Goal: Navigation & Orientation: Find specific page/section

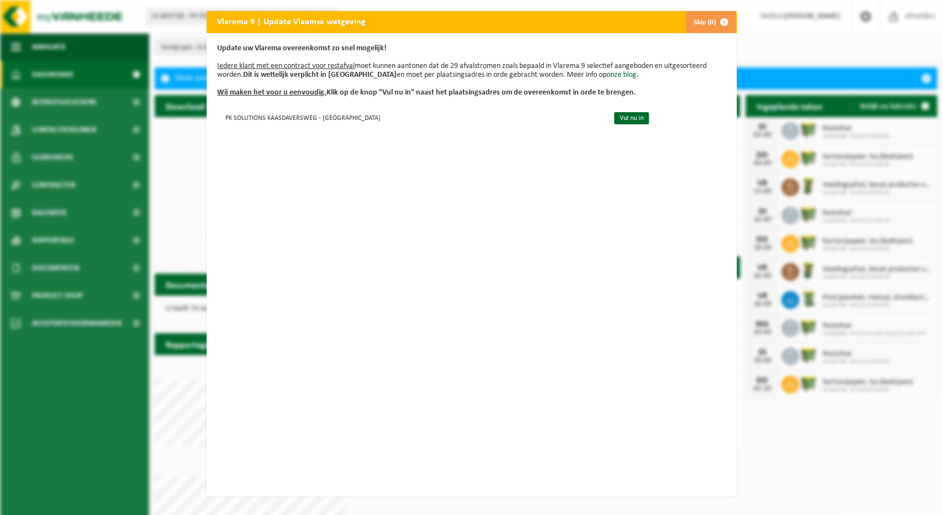
click at [719, 21] on span "button" at bounding box center [725, 22] width 22 height 22
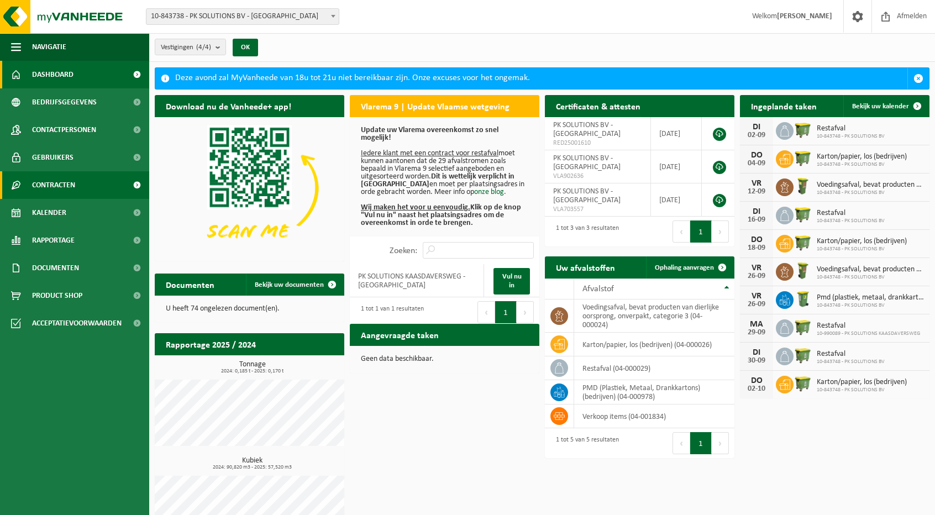
click at [59, 188] on span "Contracten" at bounding box center [53, 185] width 43 height 28
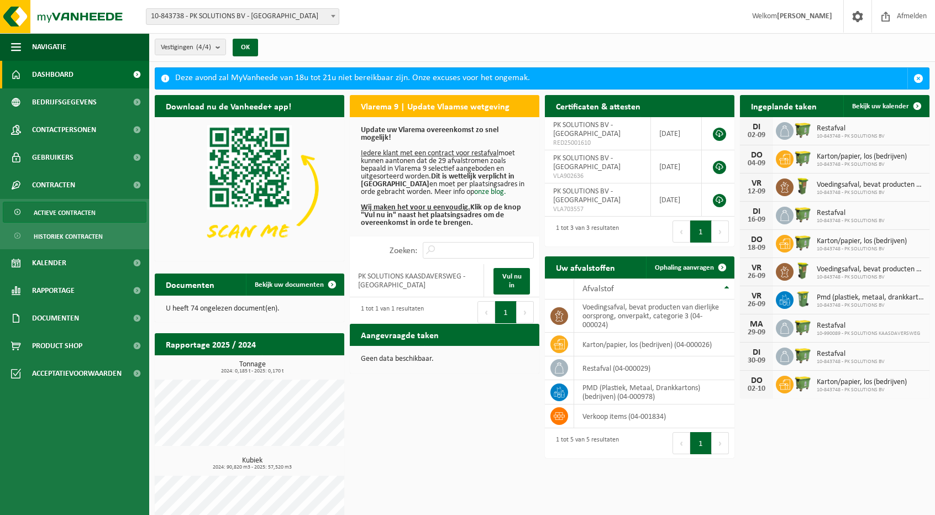
click at [71, 210] on span "Actieve contracten" at bounding box center [65, 212] width 62 height 21
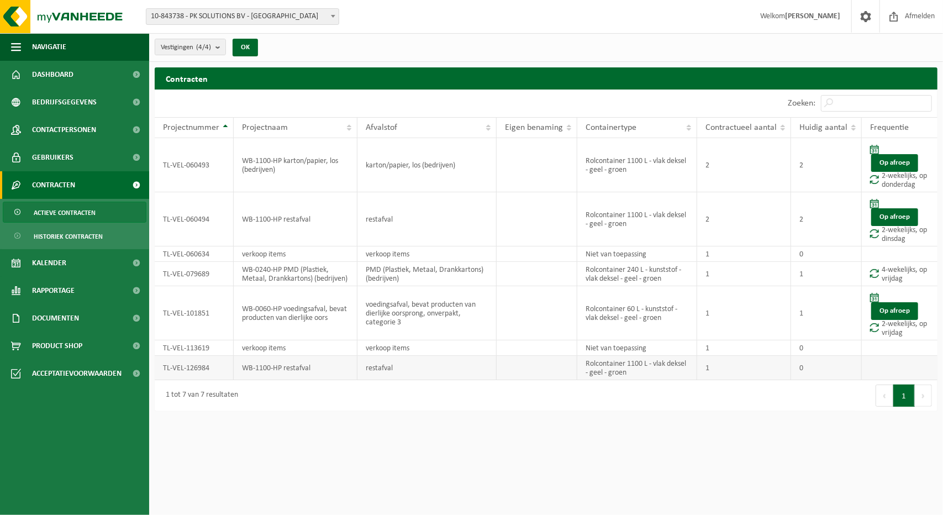
click at [400, 366] on td "restafval" at bounding box center [426, 368] width 139 height 24
click at [300, 368] on td "WB-1100-HP restafval" at bounding box center [296, 368] width 124 height 24
click at [203, 366] on td "TL-VEL-126984" at bounding box center [194, 368] width 79 height 24
click at [87, 107] on span "Bedrijfsgegevens" at bounding box center [64, 102] width 65 height 28
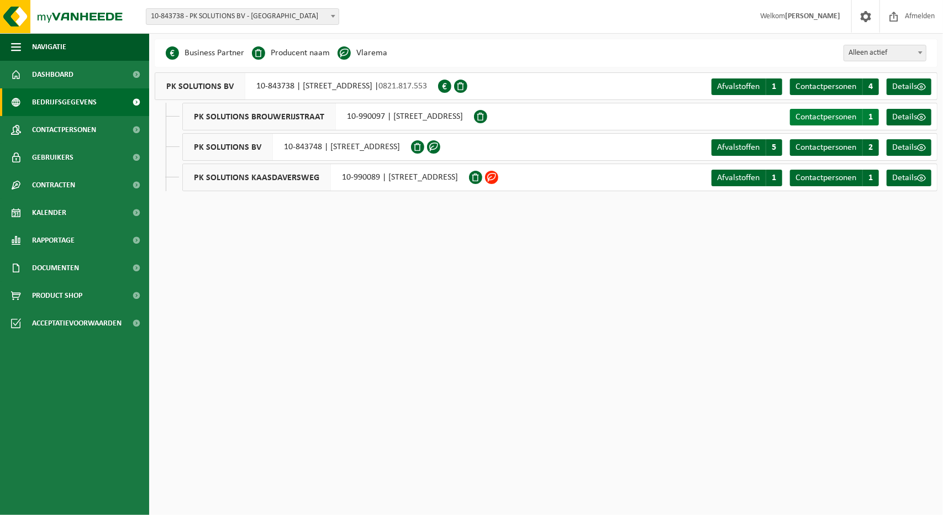
click at [805, 115] on span "Contactpersonen" at bounding box center [825, 117] width 61 height 9
click at [907, 115] on span "Details" at bounding box center [904, 117] width 25 height 9
click at [742, 181] on span "Afvalstoffen" at bounding box center [738, 177] width 43 height 9
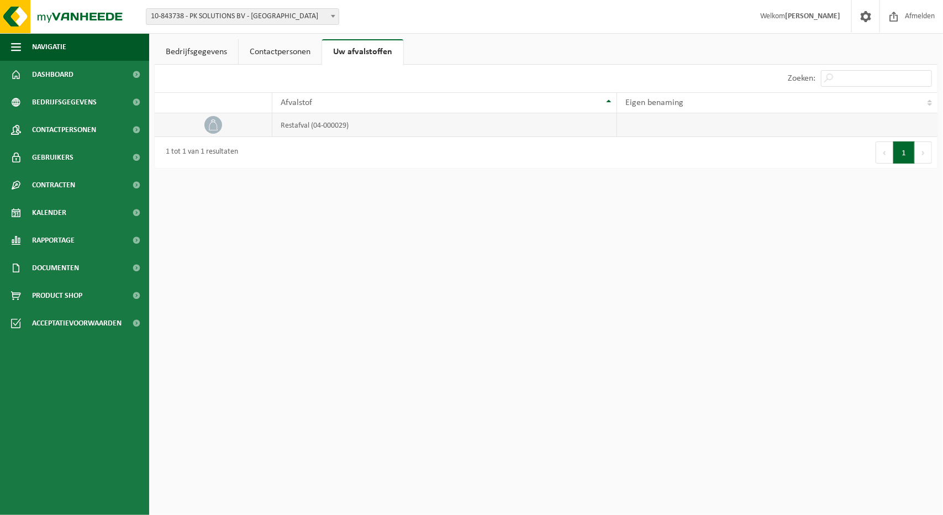
click at [323, 125] on td "restafval (04-000029)" at bounding box center [444, 125] width 345 height 24
click at [277, 45] on link "Contactpersonen" at bounding box center [280, 51] width 83 height 25
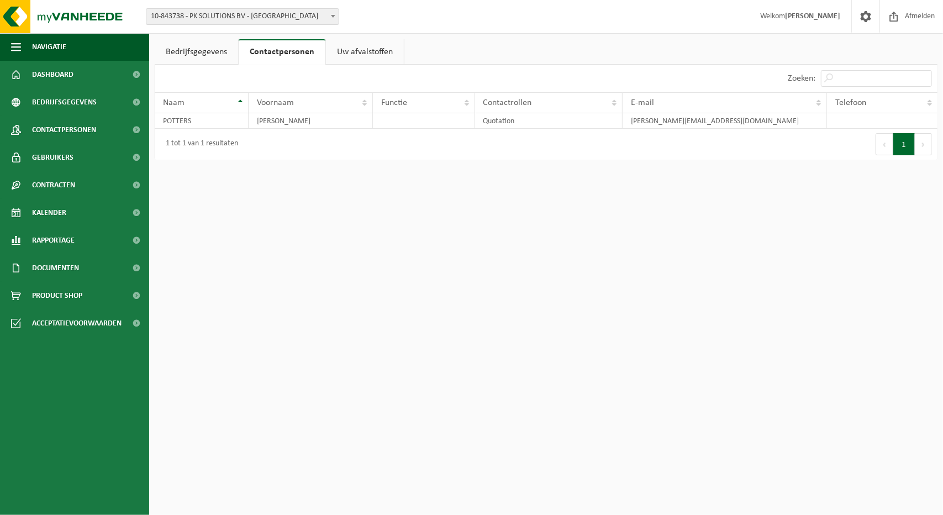
click at [198, 48] on link "Bedrijfsgegevens" at bounding box center [196, 51] width 83 height 25
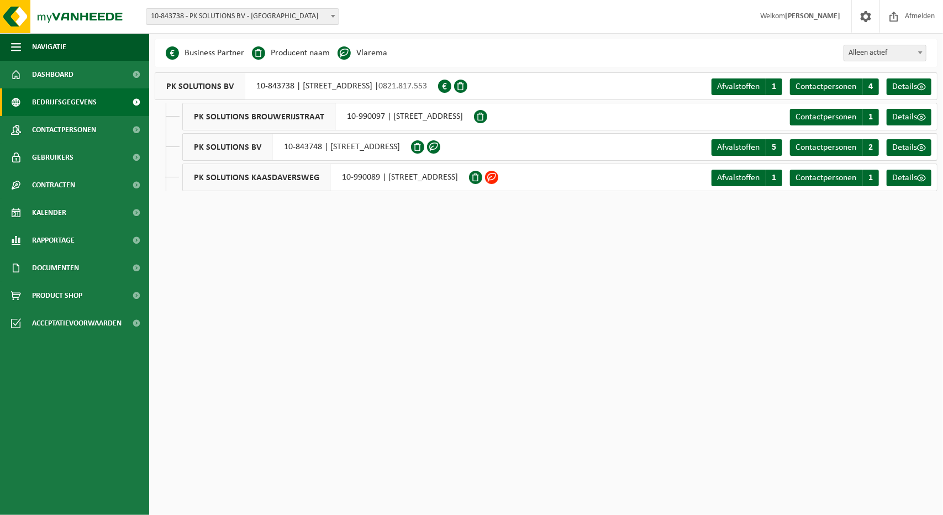
click at [487, 117] on span at bounding box center [480, 116] width 13 height 13
click at [487, 115] on span at bounding box center [480, 116] width 13 height 13
click at [864, 54] on span "Alleen actief" at bounding box center [885, 52] width 82 height 15
select select "true"
click at [487, 114] on span at bounding box center [480, 116] width 13 height 13
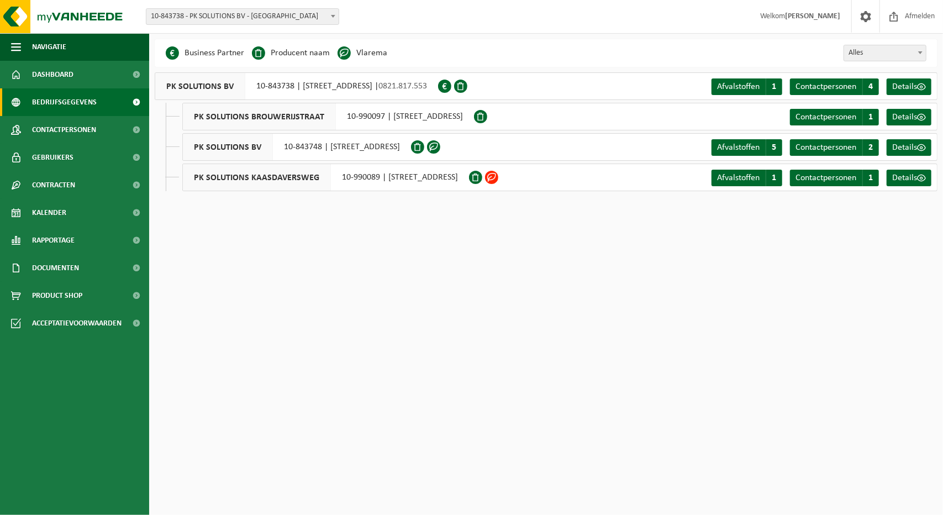
click at [222, 115] on span "PK SOLUTIONS BROUWERIJSTRAAT" at bounding box center [259, 116] width 153 height 27
click at [900, 114] on span "Details" at bounding box center [904, 117] width 25 height 9
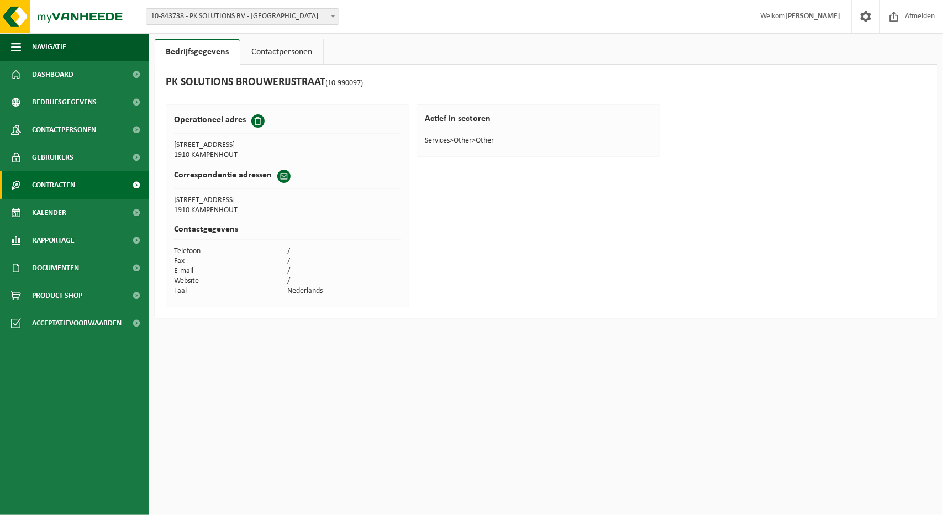
click at [64, 192] on span "Contracten" at bounding box center [53, 185] width 43 height 28
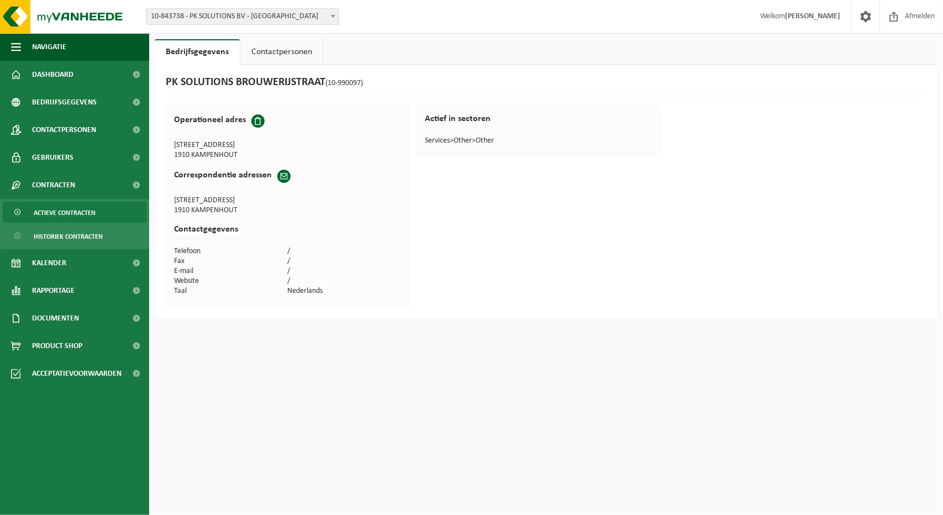
click at [71, 218] on span "Actieve contracten" at bounding box center [65, 212] width 62 height 21
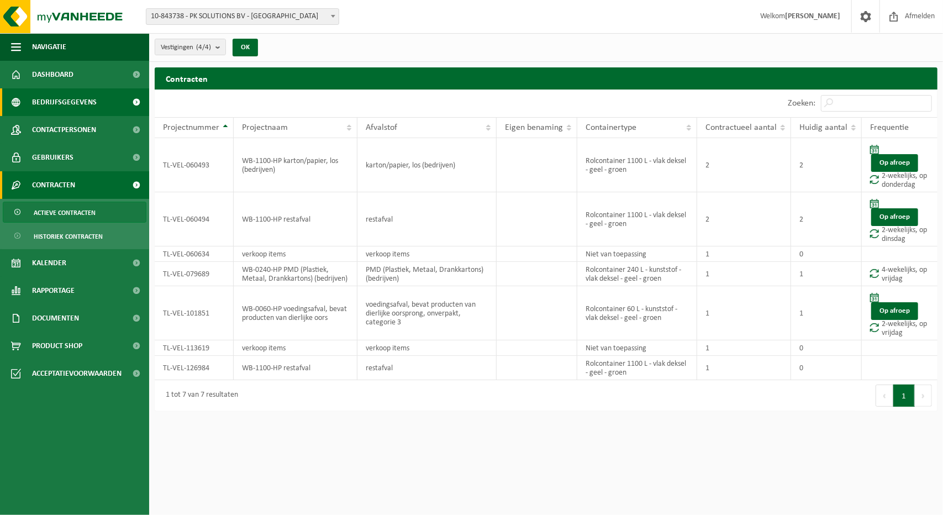
click at [60, 107] on span "Bedrijfsgegevens" at bounding box center [64, 102] width 65 height 28
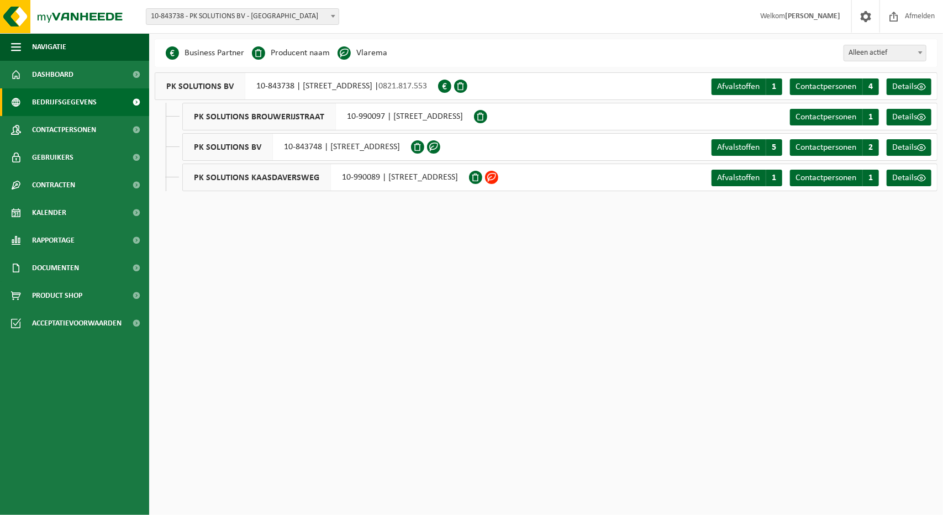
click at [223, 177] on span "PK SOLUTIONS KAASDAVERSWEG" at bounding box center [257, 177] width 148 height 27
click at [80, 129] on span "Contactpersonen" at bounding box center [64, 130] width 64 height 28
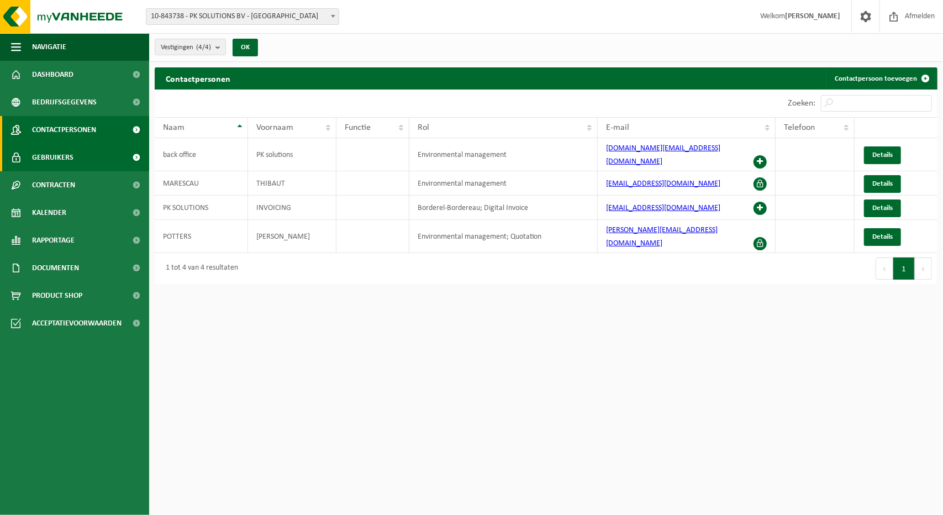
click at [67, 156] on span "Gebruikers" at bounding box center [52, 158] width 41 height 28
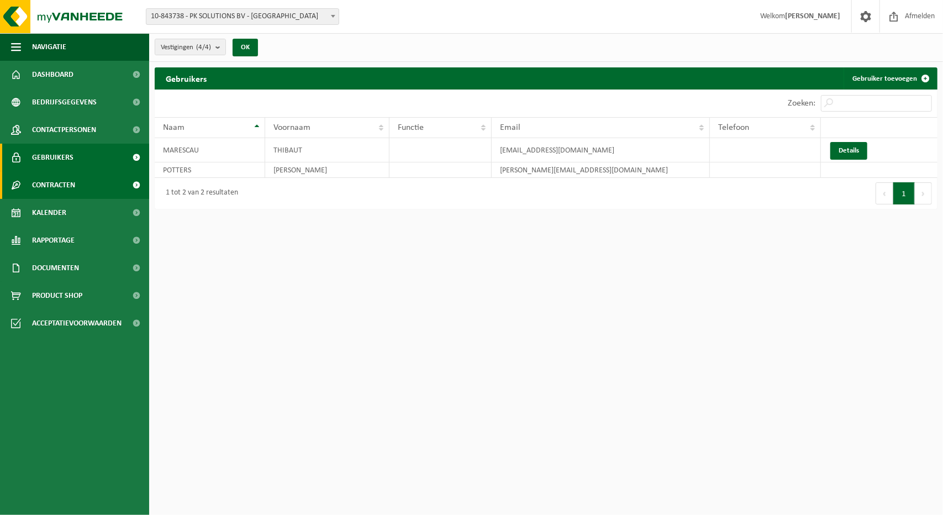
click at [64, 184] on span "Contracten" at bounding box center [53, 185] width 43 height 28
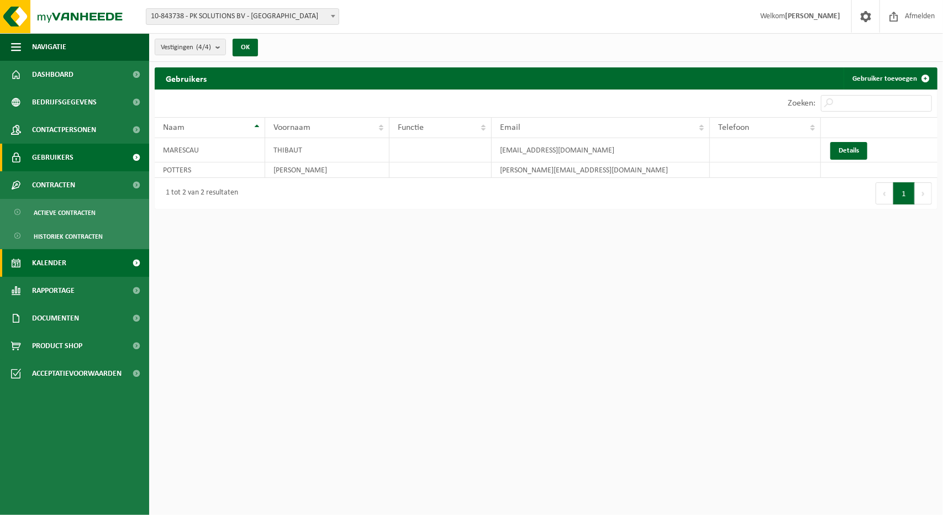
click at [66, 269] on span "Kalender" at bounding box center [49, 263] width 34 height 28
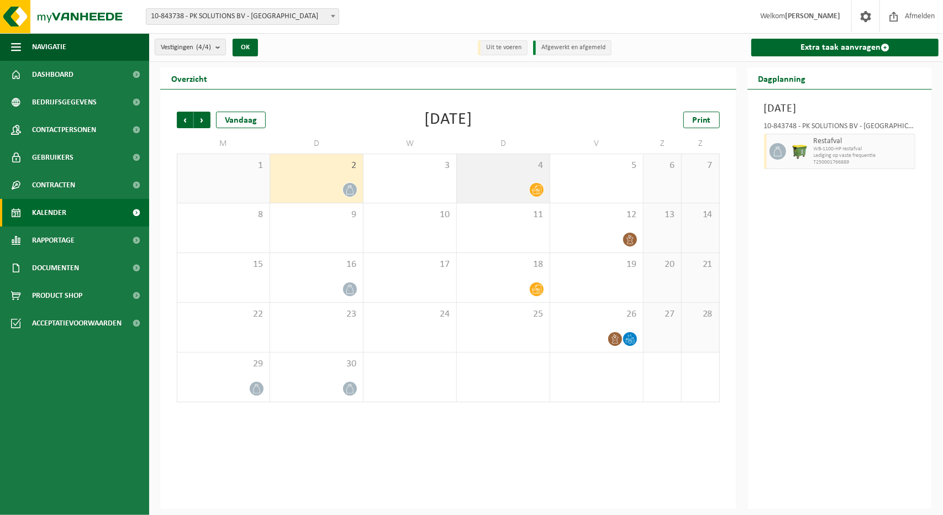
click at [510, 177] on div "4" at bounding box center [503, 178] width 93 height 49
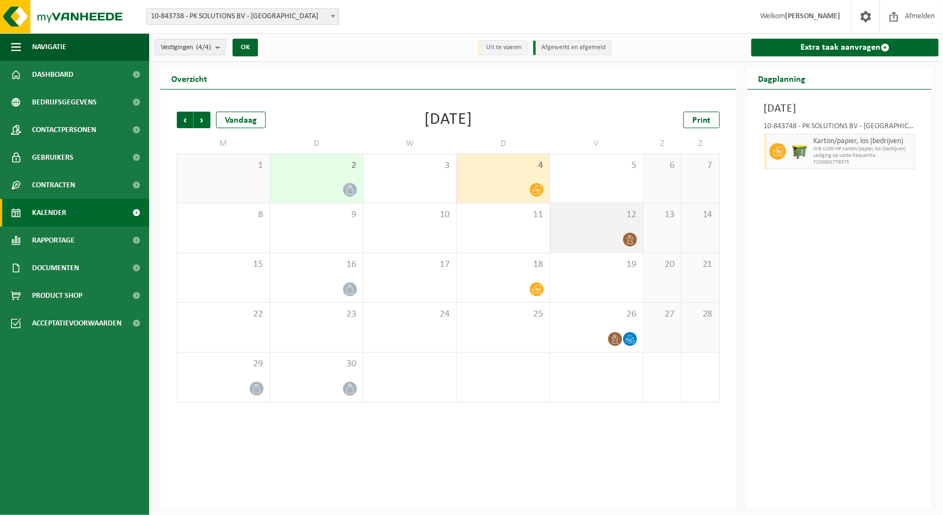
click at [601, 235] on div at bounding box center [597, 239] width 82 height 15
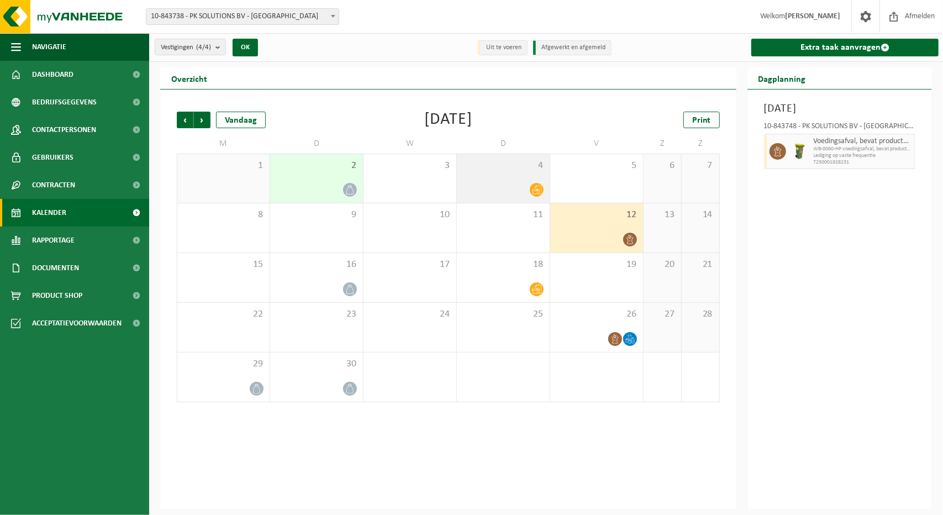
click at [489, 183] on div at bounding box center [503, 189] width 82 height 15
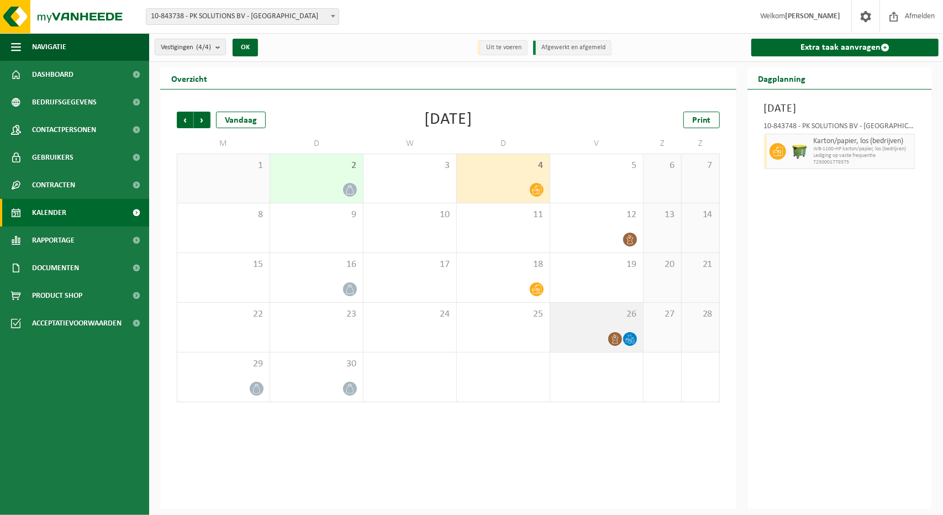
click at [588, 341] on div at bounding box center [597, 338] width 82 height 15
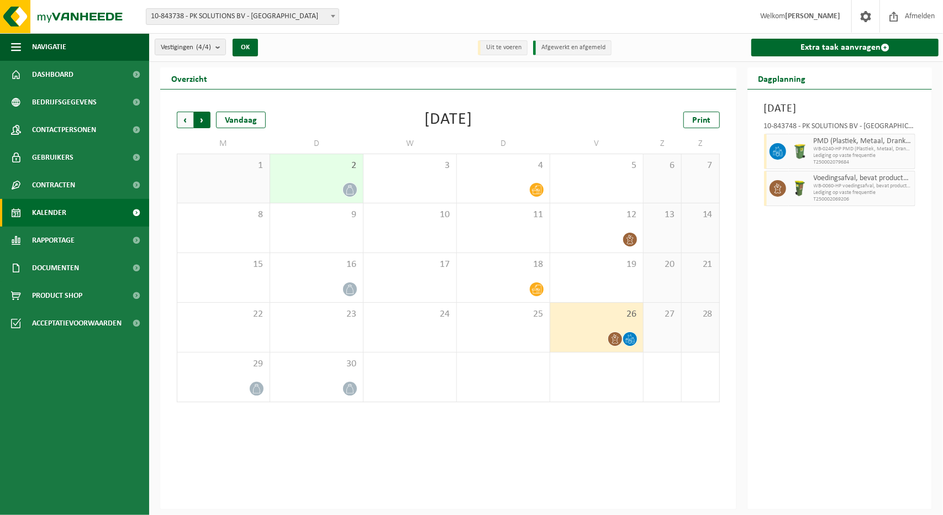
click at [188, 120] on span "Vorige" at bounding box center [185, 120] width 17 height 17
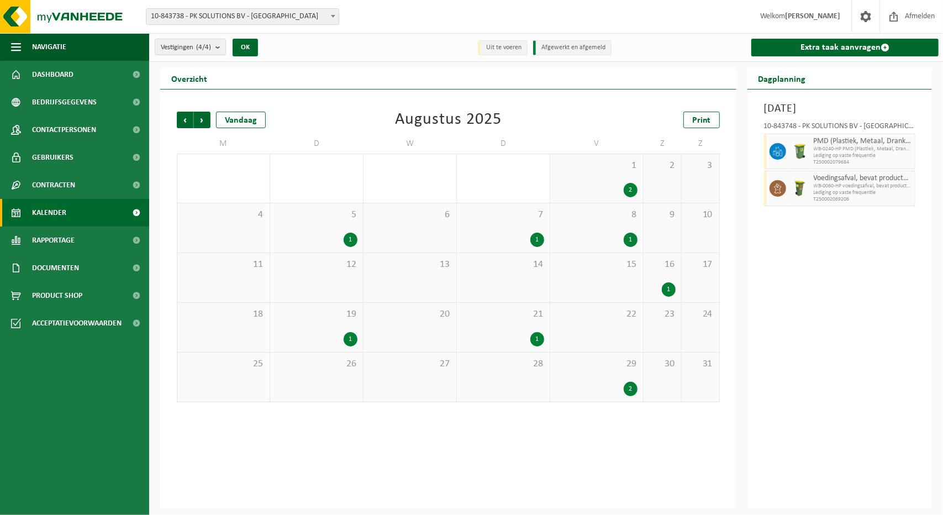
drag, startPoint x: 482, startPoint y: 333, endPoint x: 555, endPoint y: 364, distance: 79.7
click at [482, 333] on div "1" at bounding box center [503, 339] width 82 height 14
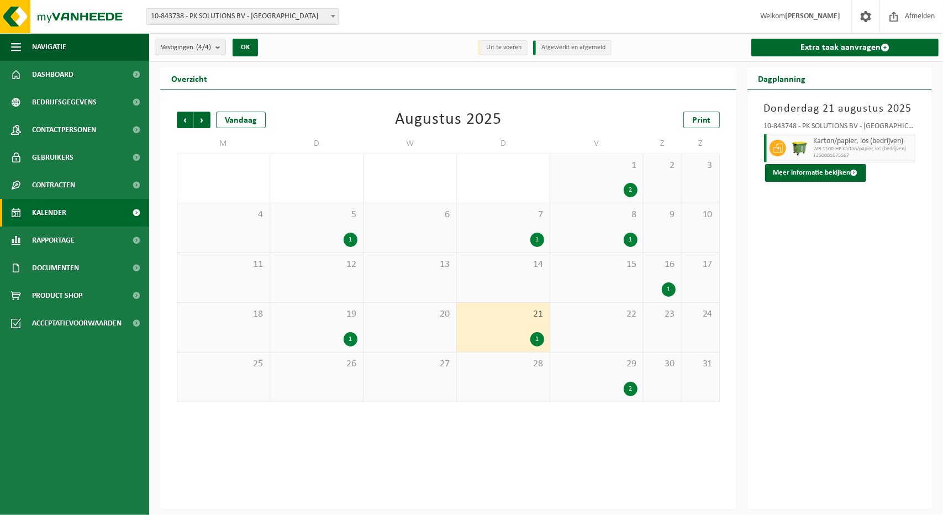
click at [606, 386] on div "2" at bounding box center [597, 389] width 82 height 14
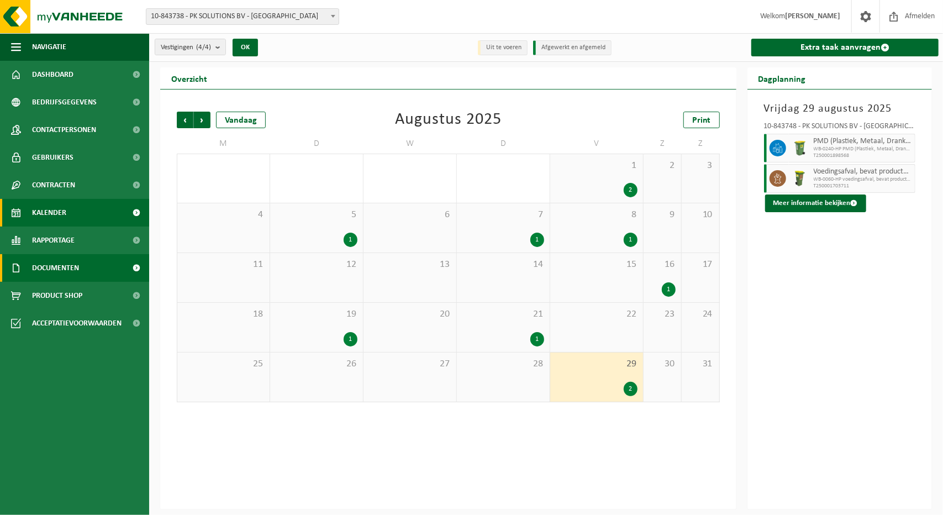
click at [60, 271] on span "Documenten" at bounding box center [55, 268] width 47 height 28
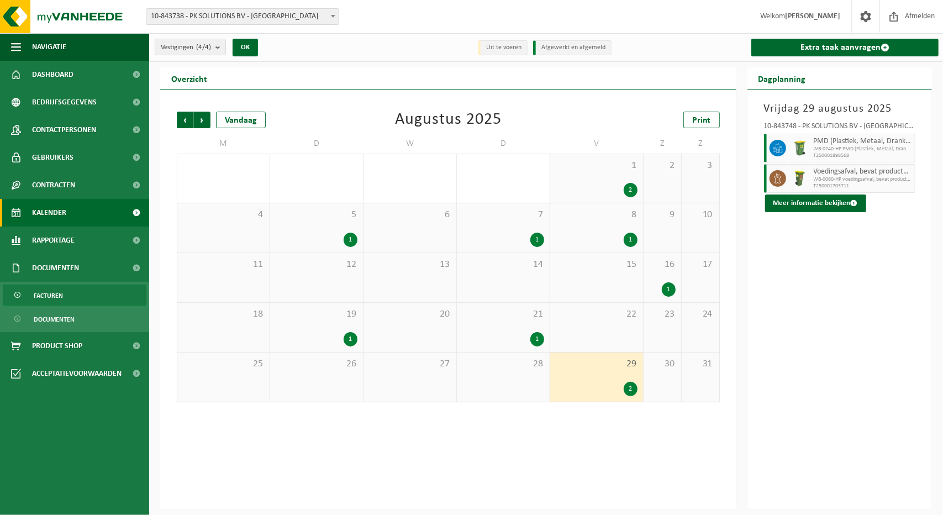
click at [67, 293] on link "Facturen" at bounding box center [75, 294] width 144 height 21
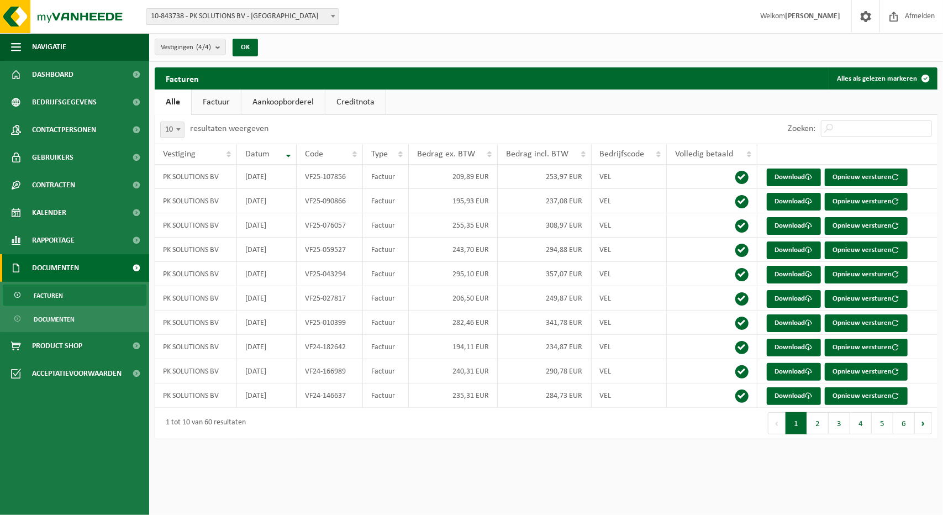
click at [219, 101] on link "Factuur" at bounding box center [216, 101] width 49 height 25
click at [170, 101] on link "Alle" at bounding box center [173, 101] width 36 height 25
click at [301, 95] on link "Aankoopborderel" at bounding box center [282, 101] width 83 height 25
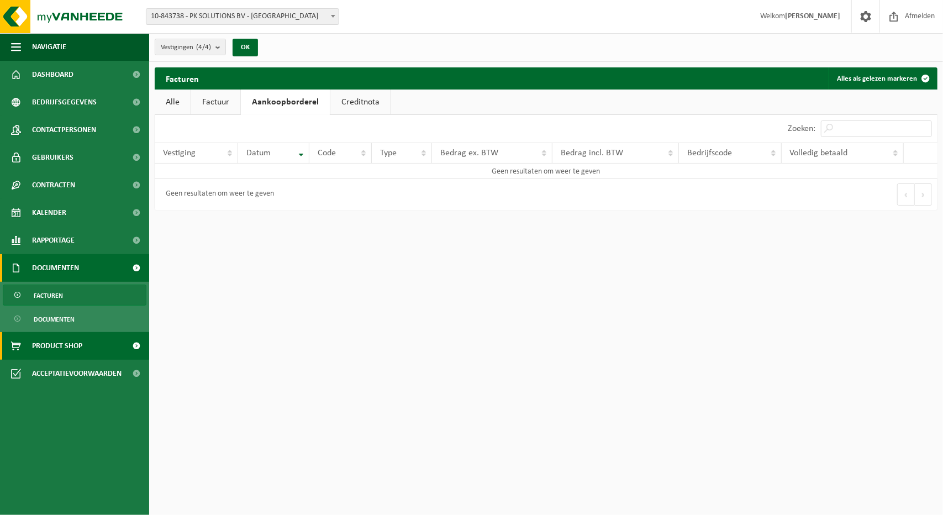
click at [73, 346] on span "Product Shop" at bounding box center [57, 346] width 50 height 28
